Goal: Task Accomplishment & Management: Use online tool/utility

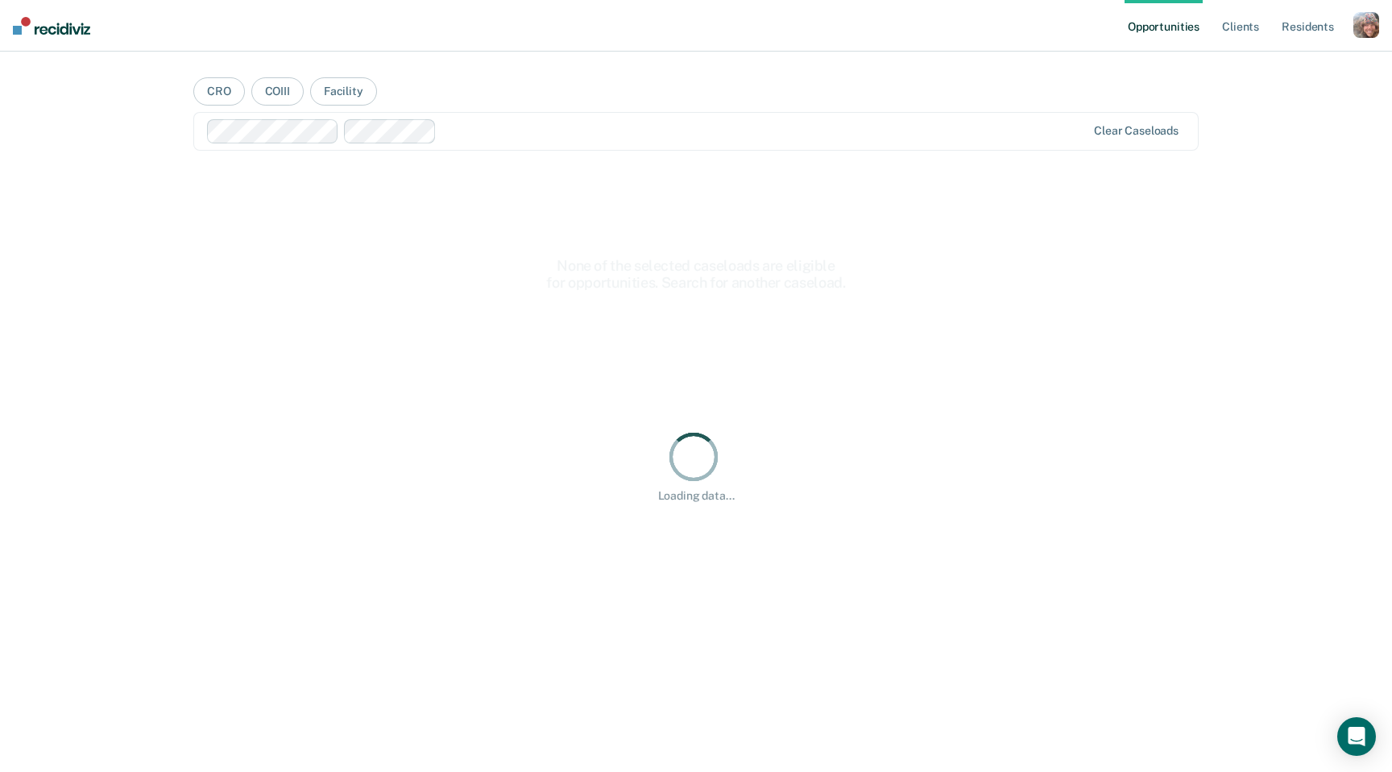
click at [1368, 32] on div "button" at bounding box center [1366, 25] width 26 height 26
click at [1264, 61] on link "Profile" at bounding box center [1301, 66] width 130 height 14
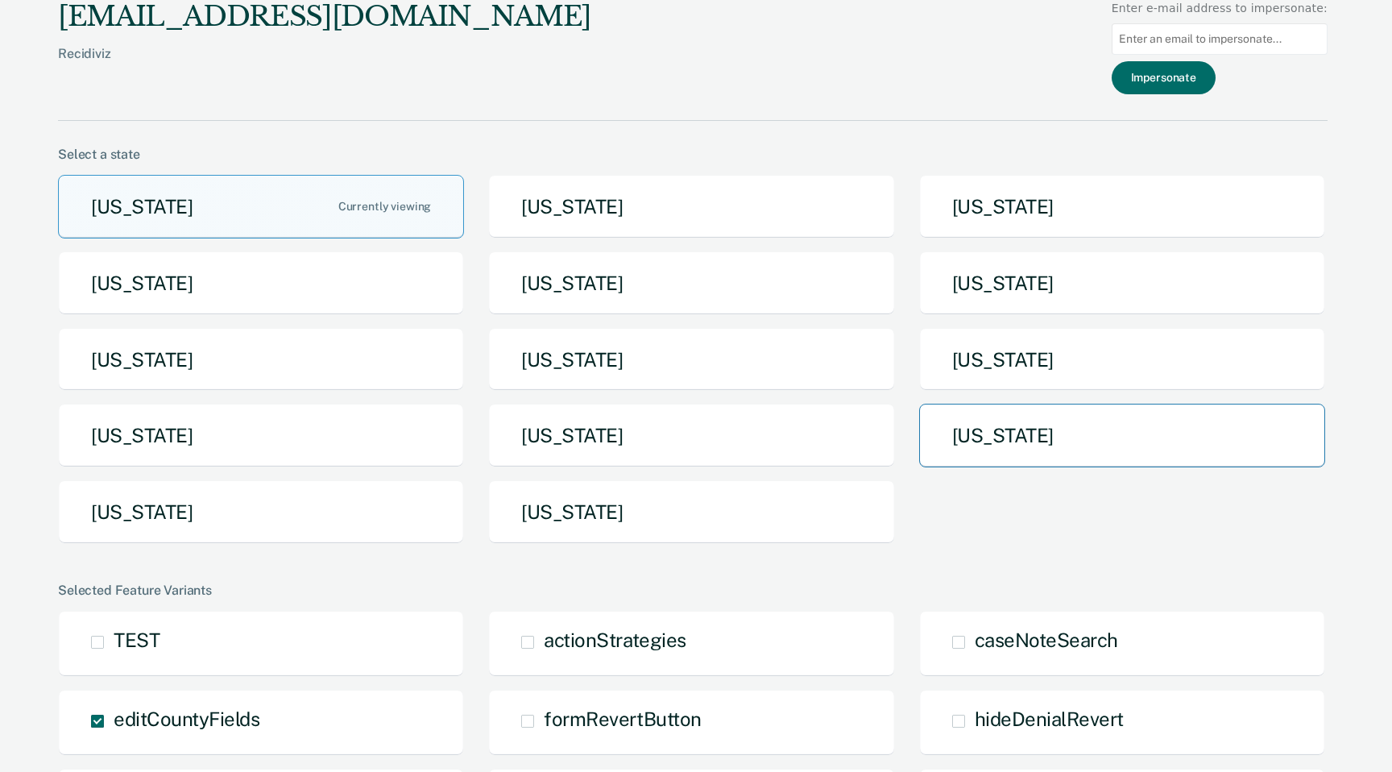
click at [1016, 447] on button "Tennessee" at bounding box center [1122, 435] width 406 height 64
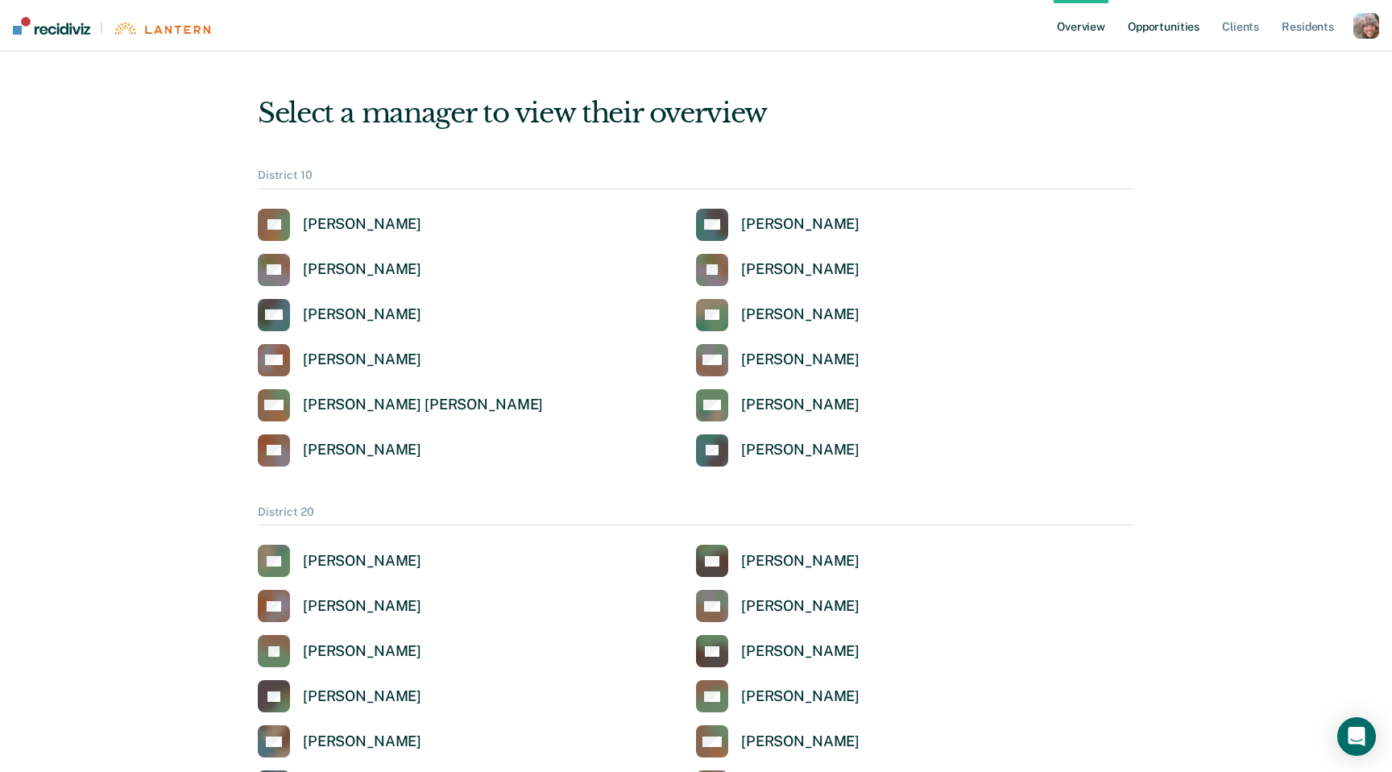
click at [1158, 24] on link "Opportunities" at bounding box center [1163, 26] width 78 height 52
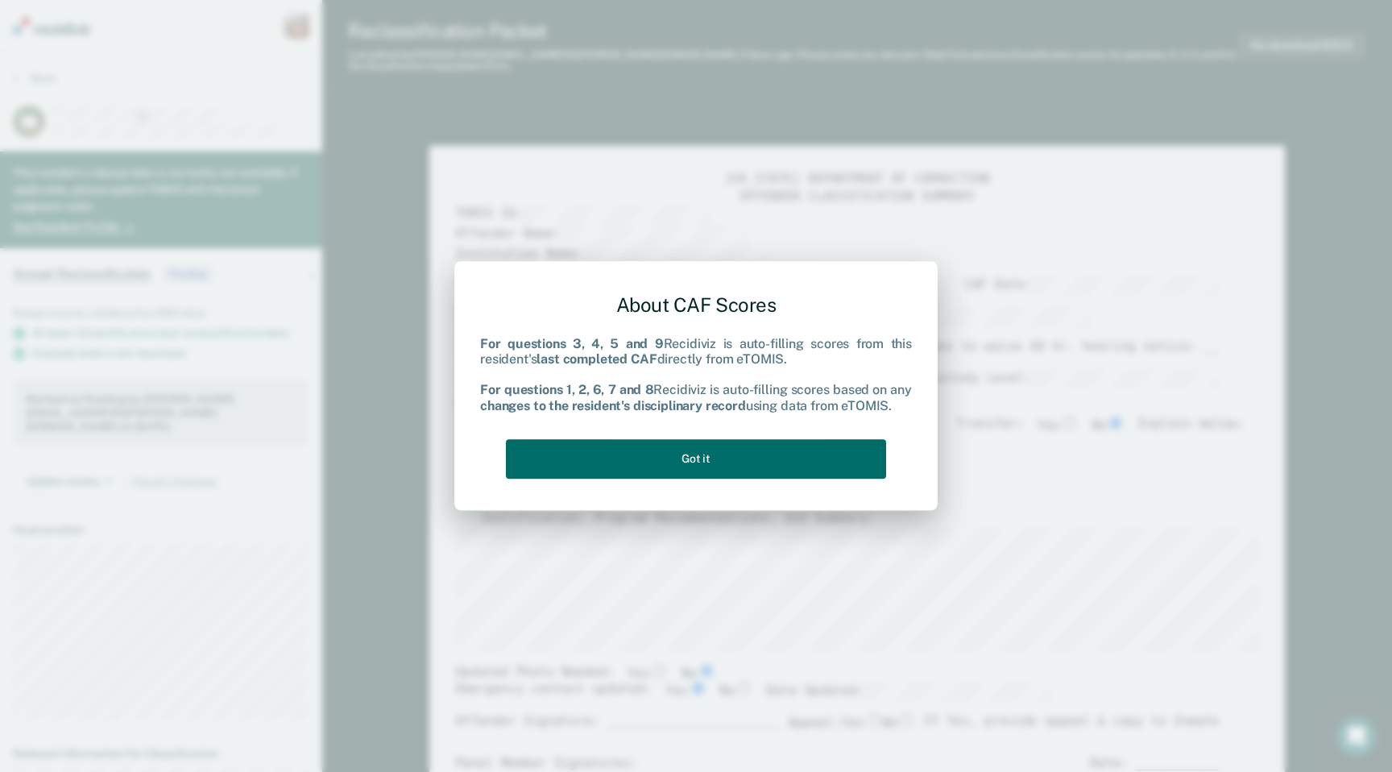
type textarea "x"
click at [709, 455] on button "Got it" at bounding box center [696, 458] width 380 height 39
